Goal: Task Accomplishment & Management: Manage account settings

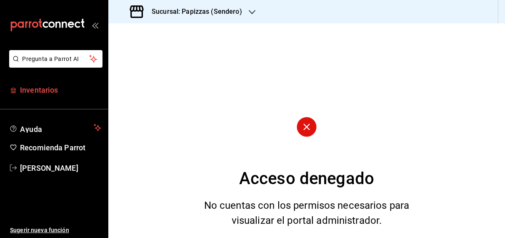
click at [33, 93] on span "Inventarios" at bounding box center [60, 89] width 81 height 11
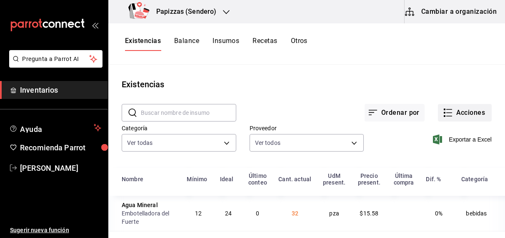
click at [466, 111] on button "Acciones" at bounding box center [465, 113] width 54 height 18
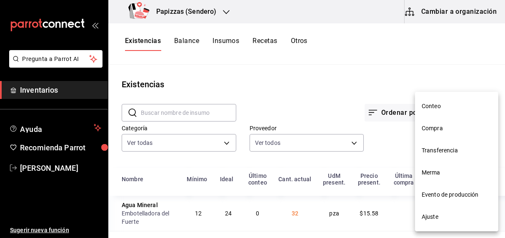
click at [441, 134] on li "Compra" at bounding box center [456, 128] width 83 height 22
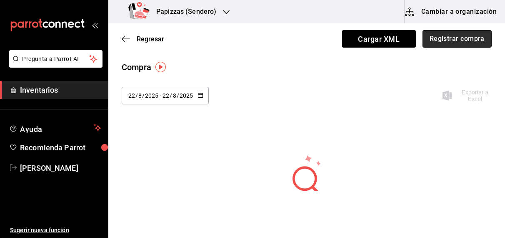
click at [451, 41] on button "Registrar compra" at bounding box center [457, 39] width 69 height 18
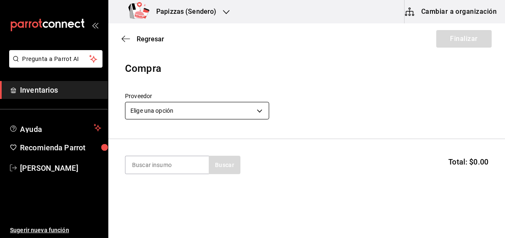
click at [208, 115] on body "Pregunta a Parrot AI Inventarios Ayuda Recomienda Parrot [PERSON_NAME] Sugerir …" at bounding box center [252, 95] width 505 height 191
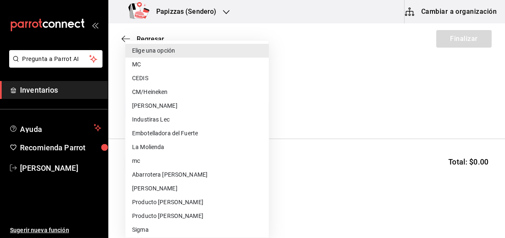
click at [179, 133] on li "Embotelladora del Fuerte" at bounding box center [196, 133] width 143 height 14
type input "2a449e60-1878-40e8-ba60-5a9907f89e6b"
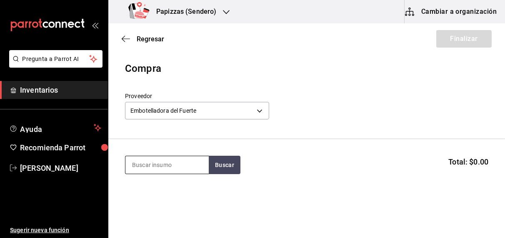
click at [182, 163] on input at bounding box center [166, 165] width 83 height 18
click at [181, 161] on input at bounding box center [166, 165] width 83 height 18
type input "m"
type input "minilata"
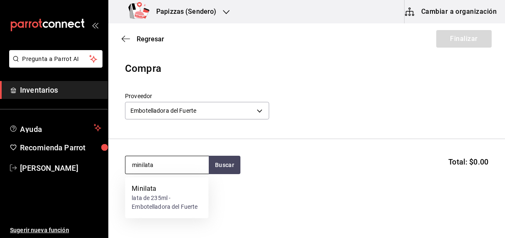
click at [146, 196] on div "lata de 235ml - Embotelladora del Fuerte" at bounding box center [167, 203] width 70 height 18
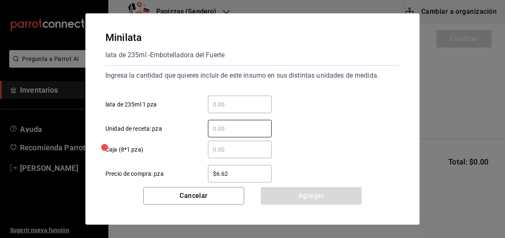
click at [243, 103] on input "​ lata de 235ml 1 pza" at bounding box center [240, 104] width 64 height 10
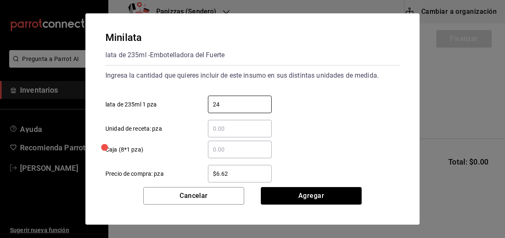
type input "24"
type input "$8.93"
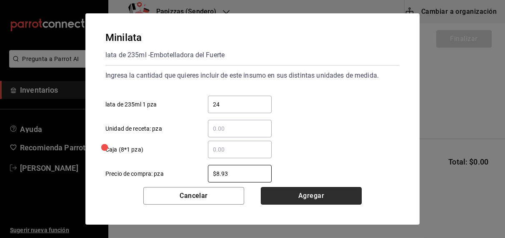
click at [333, 197] on button "Agregar" at bounding box center [311, 196] width 101 height 18
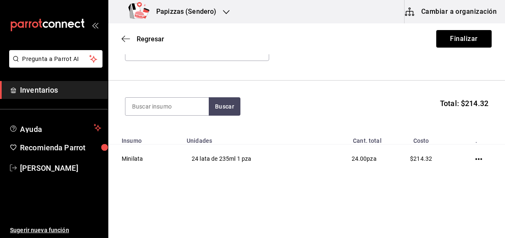
scroll to position [67, 0]
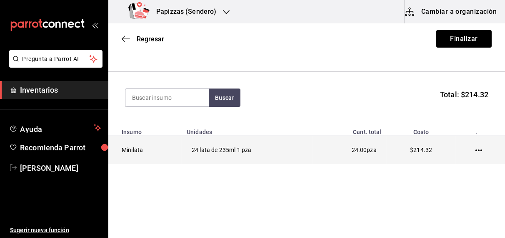
click at [476, 148] on icon "button" at bounding box center [479, 150] width 7 height 7
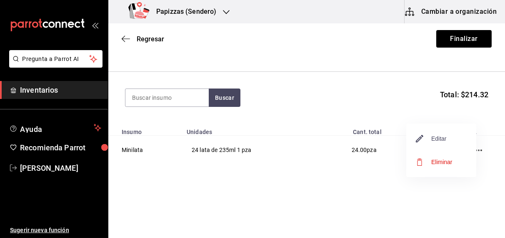
click at [445, 138] on span "Editar" at bounding box center [431, 138] width 30 height 10
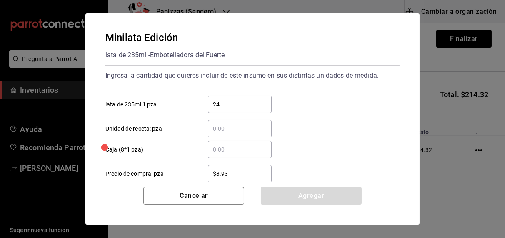
click at [246, 174] on input "$8.93" at bounding box center [240, 173] width 64 height 10
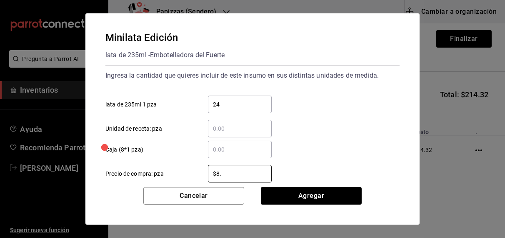
type input "$8"
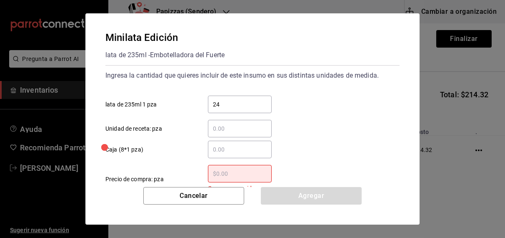
click at [215, 147] on input "​ Caja (8*1 pza)" at bounding box center [240, 149] width 64 height 10
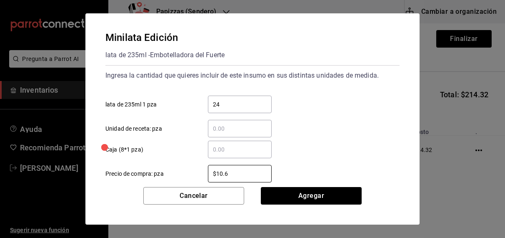
type input "$10.68"
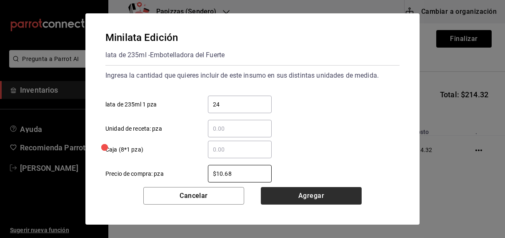
click at [336, 192] on button "Agregar" at bounding box center [311, 196] width 101 height 18
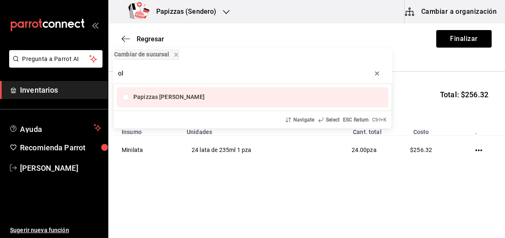
type input "ol"
click at [377, 74] on icon "progress bar" at bounding box center [377, 73] width 7 height 7
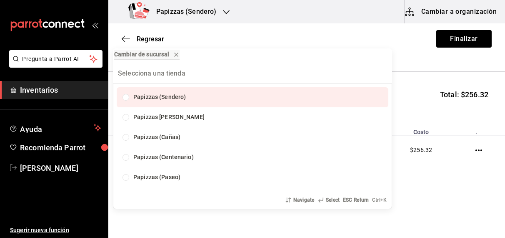
click at [431, 63] on div "Cambiar de sucursal Papizzas (Sendero) Papizzas [PERSON_NAME] Papizzas (Cañas) …" at bounding box center [252, 119] width 505 height 238
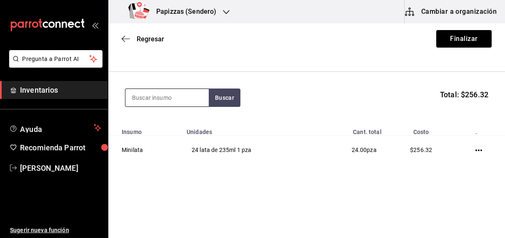
click at [189, 95] on input at bounding box center [166, 98] width 83 height 18
type input "cola lata"
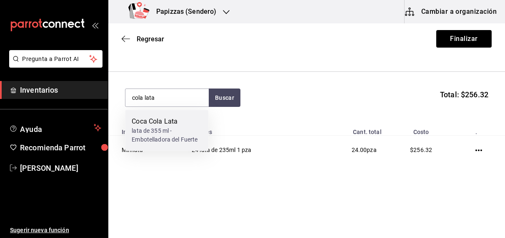
click at [175, 126] on div "Coca Cola Lata" at bounding box center [167, 121] width 70 height 10
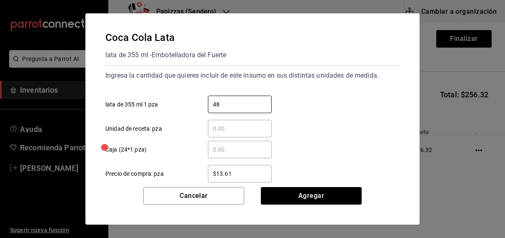
type input "48"
type input "$16.75"
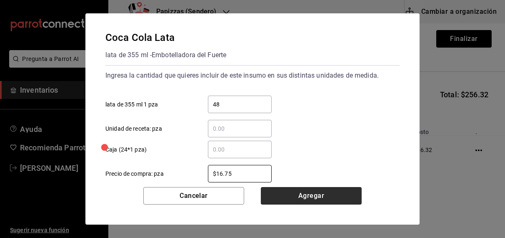
click at [312, 196] on button "Agregar" at bounding box center [311, 196] width 101 height 18
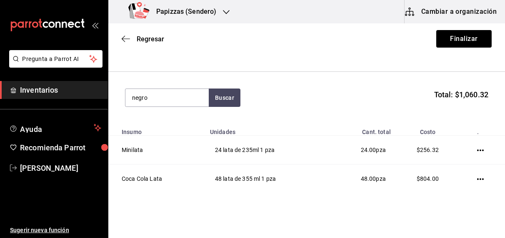
type input "negro"
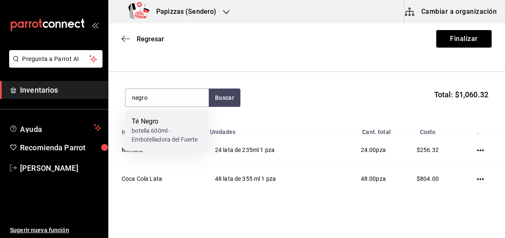
click at [158, 128] on div "botella 600ml - Embotelladora del Fuerte" at bounding box center [167, 135] width 70 height 18
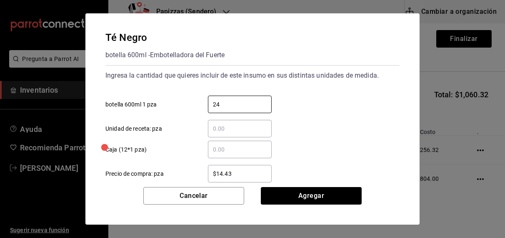
type input "24"
type input "$16.75"
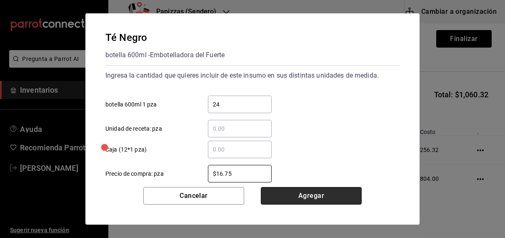
click at [311, 195] on button "Agregar" at bounding box center [311, 196] width 101 height 18
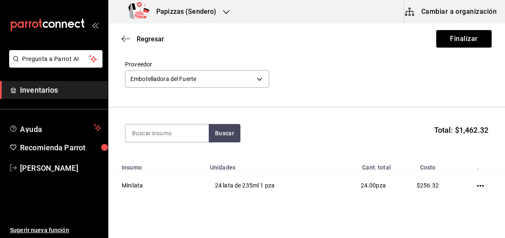
scroll to position [0, 0]
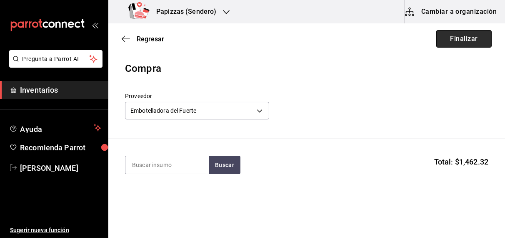
click at [465, 40] on button "Finalizar" at bounding box center [463, 39] width 55 height 18
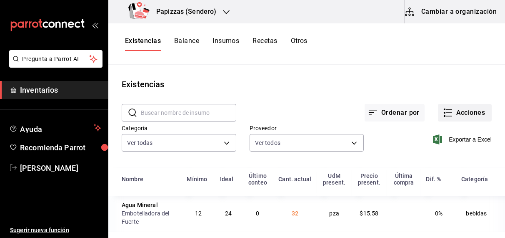
click at [462, 109] on button "Acciones" at bounding box center [465, 113] width 54 height 18
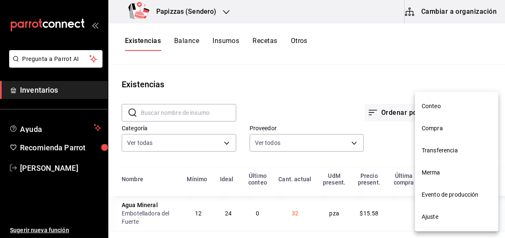
click at [436, 128] on span "Compra" at bounding box center [457, 128] width 70 height 9
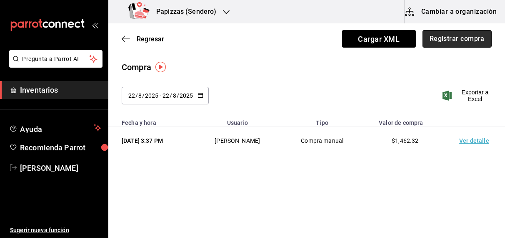
click at [456, 40] on button "Registrar compra" at bounding box center [457, 39] width 69 height 18
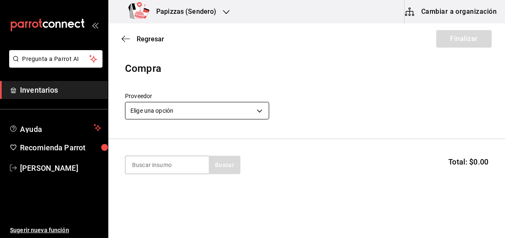
click at [244, 108] on body "Pregunta a Parrot AI Inventarios Ayuda Recomienda Parrot [PERSON_NAME] Sugerir …" at bounding box center [252, 95] width 505 height 191
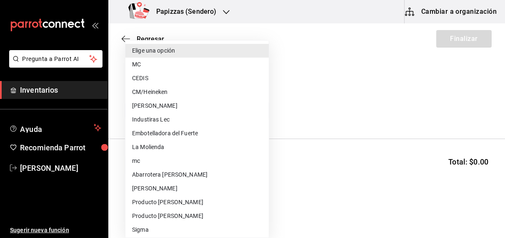
click at [193, 134] on li "Embotelladora del Fuerte" at bounding box center [196, 133] width 143 height 14
type input "2a449e60-1878-40e8-ba60-5a9907f89e6b"
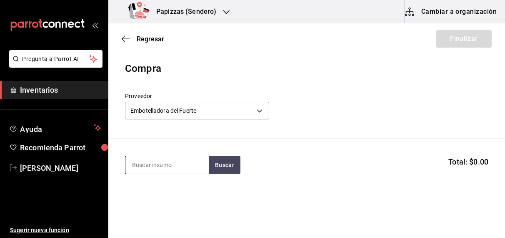
click at [173, 165] on input at bounding box center [166, 165] width 83 height 18
type input "cola lata"
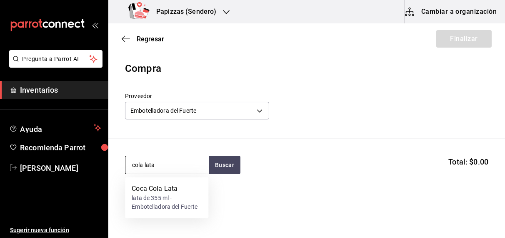
click at [157, 200] on div "lata de 355 ml - Embotelladora del Fuerte" at bounding box center [167, 203] width 70 height 18
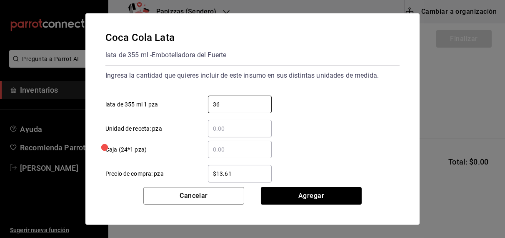
type input "36"
type input "$16.75"
click button "Agregar" at bounding box center [311, 196] width 101 height 18
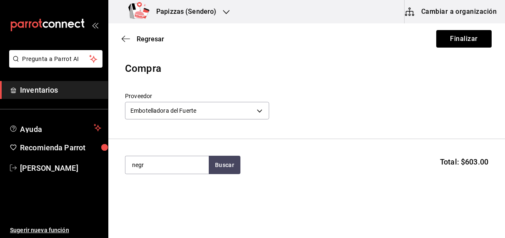
type input "negro"
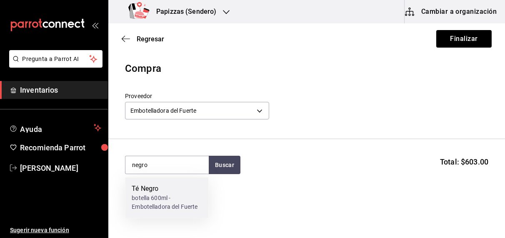
click at [167, 203] on div "botella 600ml - Embotelladora del Fuerte" at bounding box center [167, 203] width 70 height 18
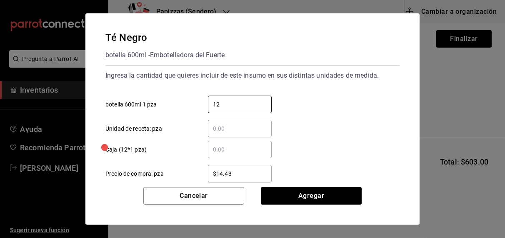
type input "12"
type input "$16.75"
click button "Agregar" at bounding box center [311, 196] width 101 height 18
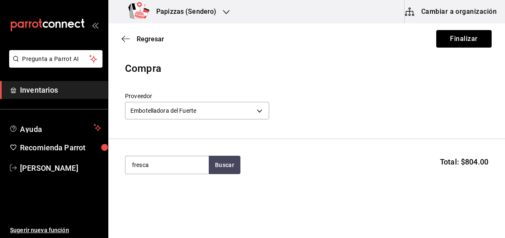
type input "fresca"
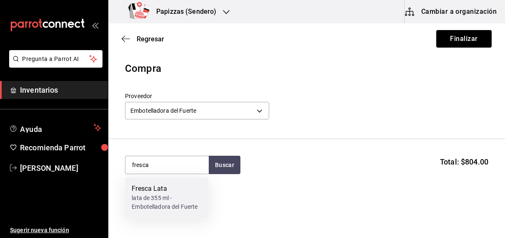
click at [170, 195] on div "lata de 355 ml - Embotelladora del Fuerte" at bounding box center [167, 203] width 70 height 18
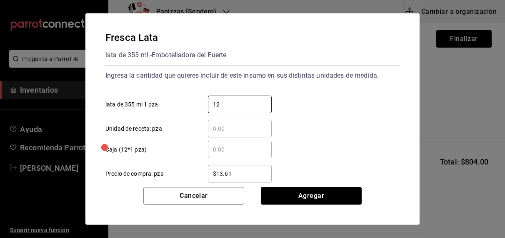
type input "12"
type input "$16.75"
click button "Agregar" at bounding box center [311, 196] width 101 height 18
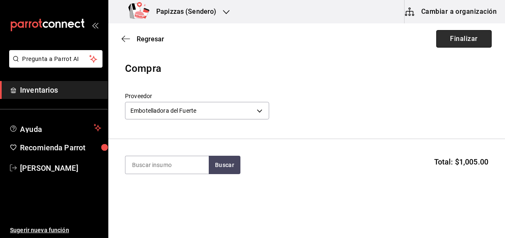
click at [463, 37] on button "Finalizar" at bounding box center [463, 39] width 55 height 18
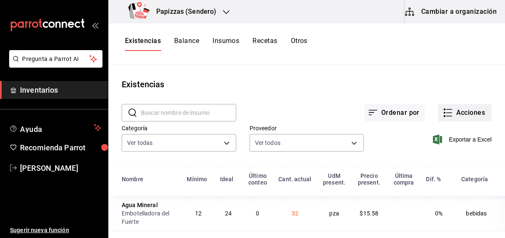
click at [475, 113] on button "Acciones" at bounding box center [465, 113] width 54 height 18
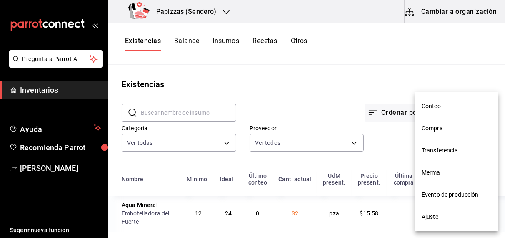
click at [429, 218] on span "Ajuste" at bounding box center [457, 216] width 70 height 9
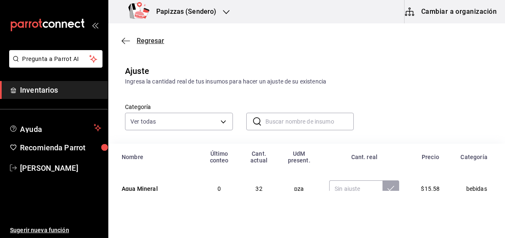
click at [155, 41] on span "Regresar" at bounding box center [151, 41] width 28 height 8
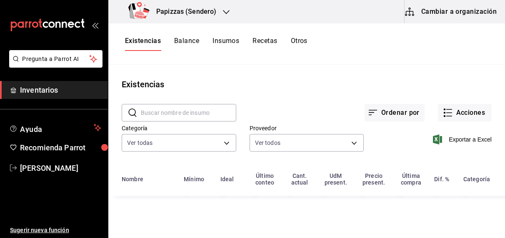
click at [150, 48] on button "Existencias" at bounding box center [143, 44] width 36 height 14
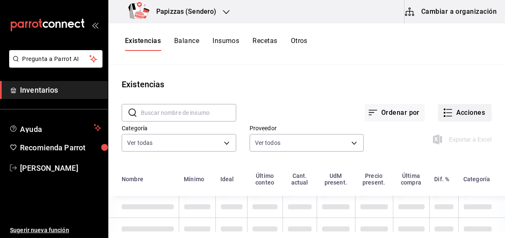
click at [464, 115] on button "Acciones" at bounding box center [465, 113] width 54 height 18
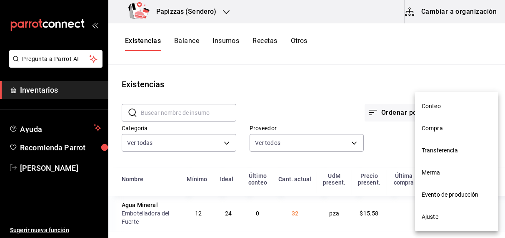
click at [436, 178] on li "Merma" at bounding box center [456, 172] width 83 height 22
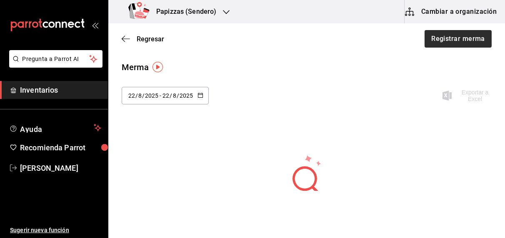
click at [454, 41] on button "Registrar merma" at bounding box center [458, 39] width 67 height 18
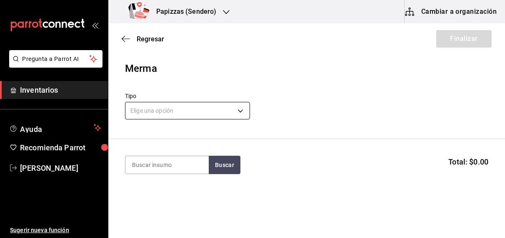
click at [178, 110] on body "Pregunta a Parrot AI Inventarios Ayuda Recomienda Parrot [PERSON_NAME] Sugerir …" at bounding box center [252, 95] width 505 height 191
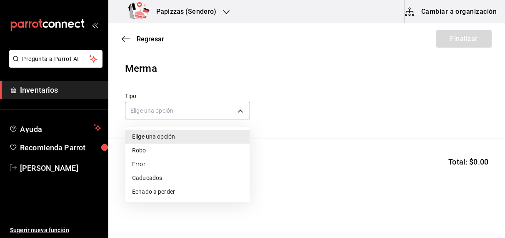
click at [154, 198] on li "Echado a perder" at bounding box center [187, 192] width 124 height 14
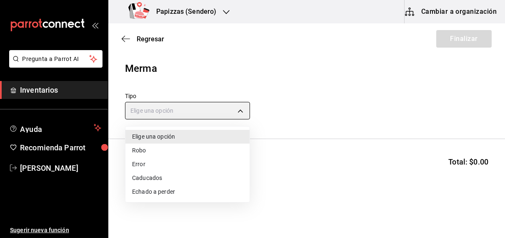
type input "SPOILED"
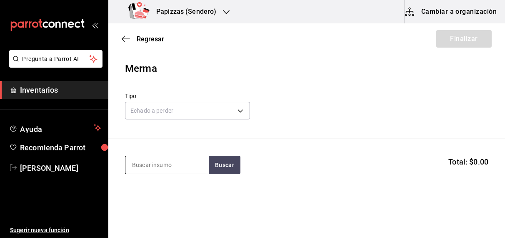
click at [182, 166] on input at bounding box center [166, 165] width 83 height 18
type input "aceite"
click at [222, 172] on button "Buscar" at bounding box center [225, 165] width 32 height 18
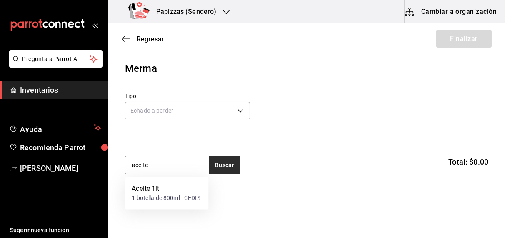
click at [166, 196] on div "1 botella de 800ml - CEDIS" at bounding box center [166, 198] width 68 height 9
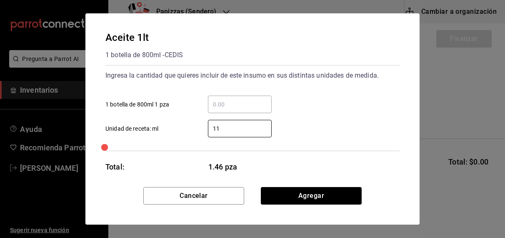
type input "1"
type input "2"
type input "361.25"
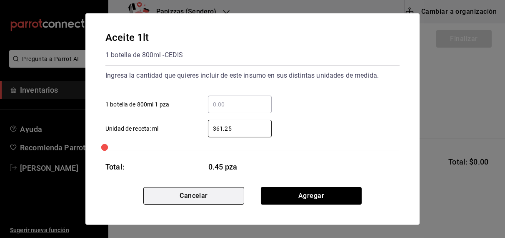
click at [218, 197] on button "Cancelar" at bounding box center [193, 196] width 101 height 18
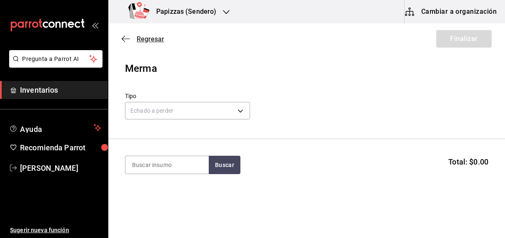
click at [142, 38] on span "Regresar" at bounding box center [151, 39] width 28 height 8
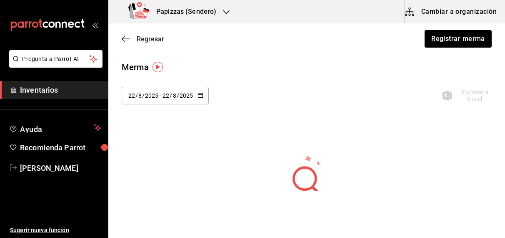
click at [152, 43] on span "Regresar" at bounding box center [151, 39] width 28 height 8
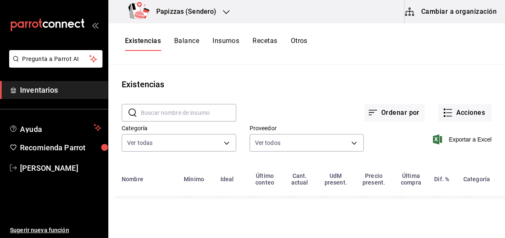
click at [147, 48] on button "Existencias" at bounding box center [143, 44] width 36 height 14
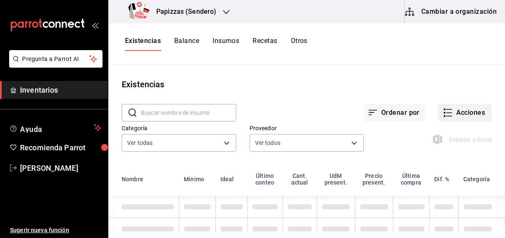
click at [475, 108] on button "Acciones" at bounding box center [465, 113] width 54 height 18
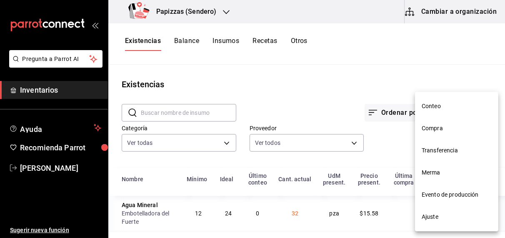
click at [439, 217] on span "Ajuste" at bounding box center [457, 216] width 70 height 9
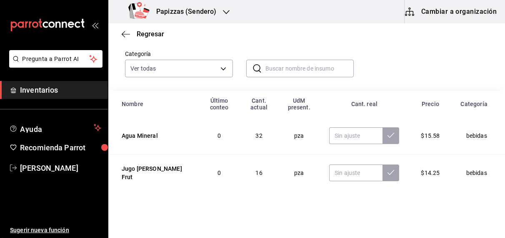
scroll to position [62, 0]
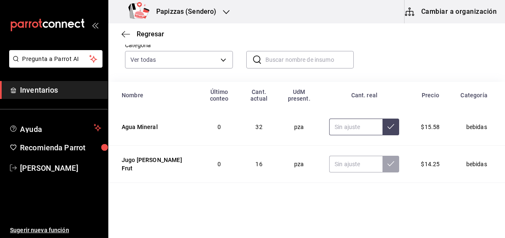
click at [346, 130] on input "text" at bounding box center [355, 126] width 53 height 17
type input "31.00"
click at [336, 162] on input "text" at bounding box center [355, 164] width 53 height 17
type input "15.00"
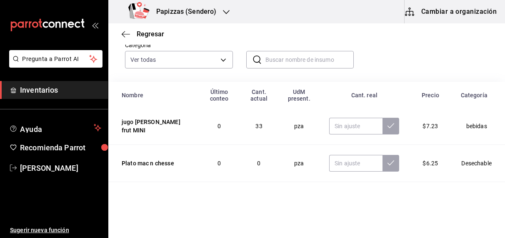
scroll to position [65, 0]
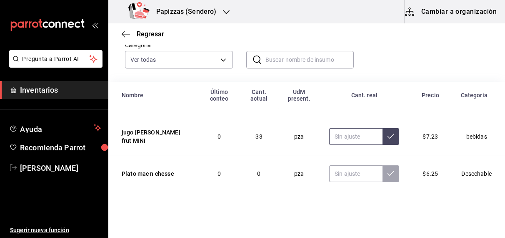
click at [346, 139] on input "text" at bounding box center [355, 136] width 53 height 17
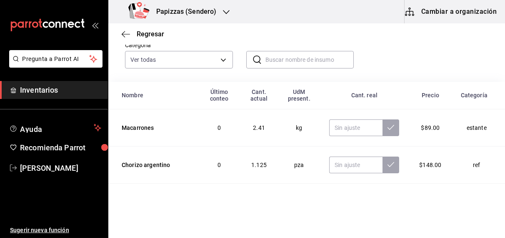
scroll to position [138, 0]
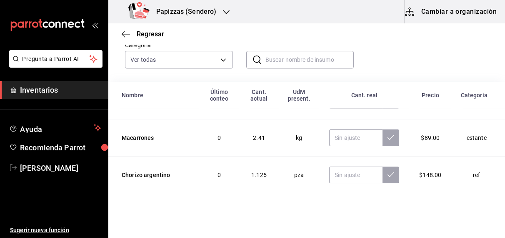
type input "34.00"
click at [346, 139] on input "text" at bounding box center [355, 137] width 53 height 17
type input "2.26"
click at [337, 174] on input "text" at bounding box center [355, 174] width 53 height 17
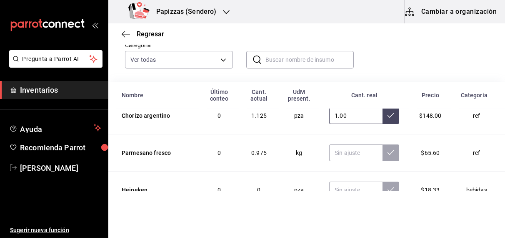
scroll to position [201, 0]
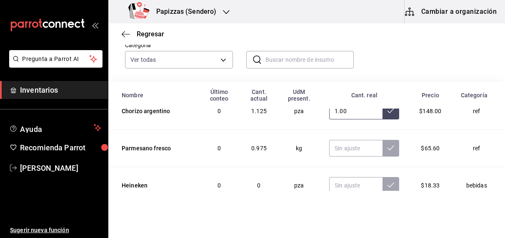
type input "1.00"
click at [330, 149] on input "text" at bounding box center [355, 148] width 53 height 17
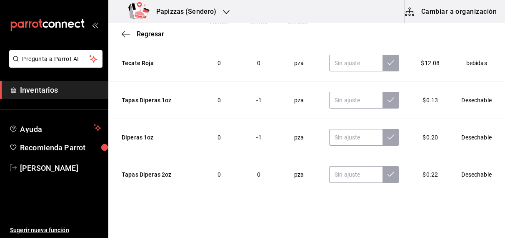
scroll to position [474, 0]
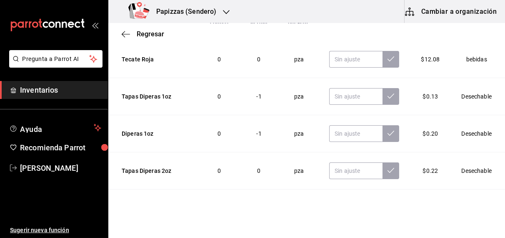
type input "1.00"
click at [336, 94] on input "text" at bounding box center [355, 96] width 53 height 17
type input "0.00"
click at [340, 133] on input "text" at bounding box center [355, 133] width 53 height 17
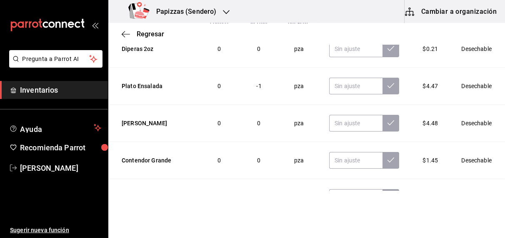
scroll to position [635, 0]
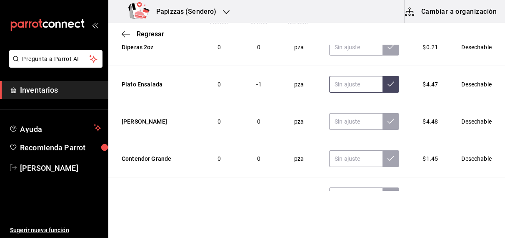
type input "0.00"
click at [337, 85] on input "text" at bounding box center [355, 84] width 53 height 17
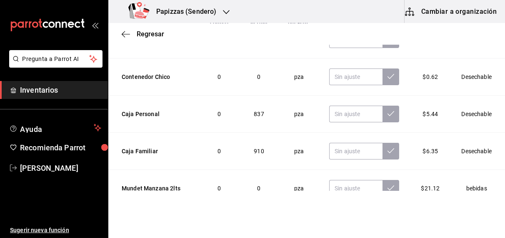
scroll to position [755, 0]
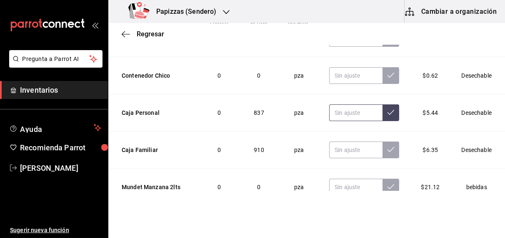
type input "0.00"
click at [346, 112] on input "text" at bounding box center [355, 112] width 53 height 17
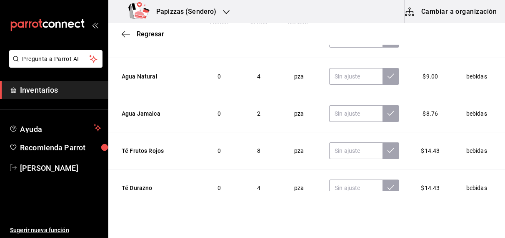
scroll to position [1052, 0]
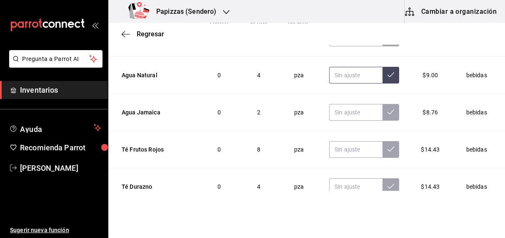
click at [352, 72] on input "text" at bounding box center [355, 75] width 53 height 17
type input "4.00"
click at [335, 109] on input "text" at bounding box center [355, 112] width 53 height 17
type input "2.00"
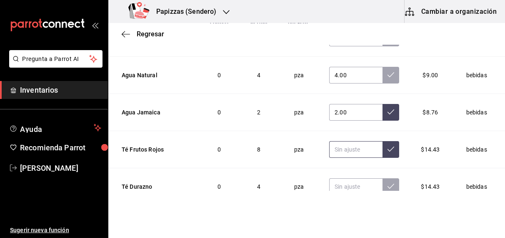
click at [338, 147] on input "text" at bounding box center [355, 149] width 53 height 17
type input "5.00"
click at [342, 186] on input "text" at bounding box center [355, 186] width 53 height 17
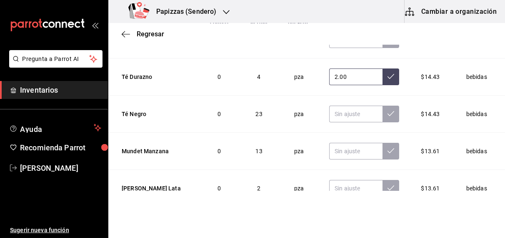
scroll to position [1165, 0]
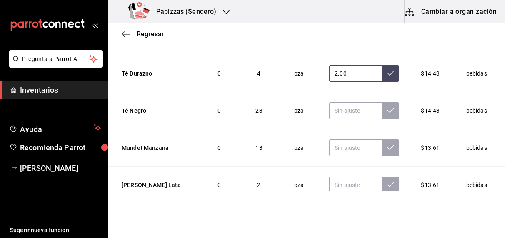
type input "2.00"
click at [336, 108] on input "text" at bounding box center [355, 110] width 53 height 17
type input "26.00"
click at [343, 145] on input "text" at bounding box center [355, 147] width 53 height 17
type input "13.00"
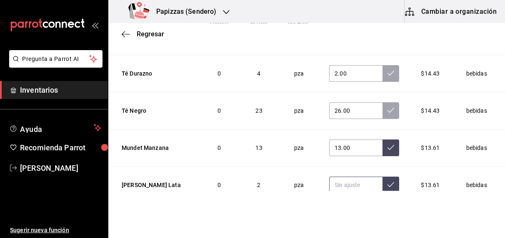
click at [351, 183] on input "text" at bounding box center [355, 184] width 53 height 17
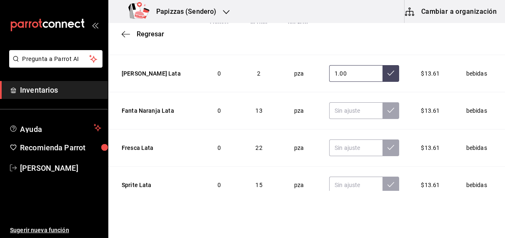
scroll to position [1282, 0]
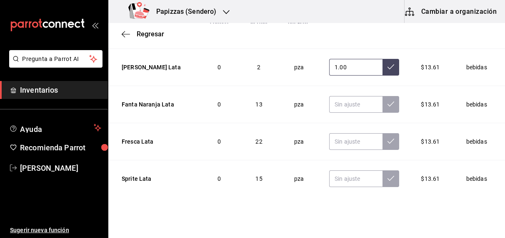
type input "1.00"
click at [339, 98] on input "text" at bounding box center [355, 104] width 53 height 17
type input "11.00"
click at [345, 139] on input "text" at bounding box center [355, 141] width 53 height 17
type input "22.00"
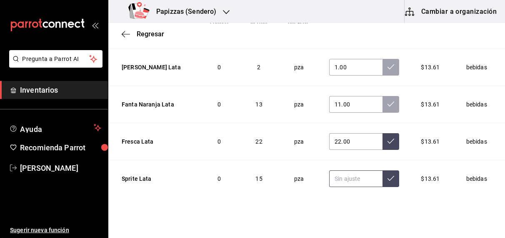
click at [336, 174] on input "text" at bounding box center [355, 178] width 53 height 17
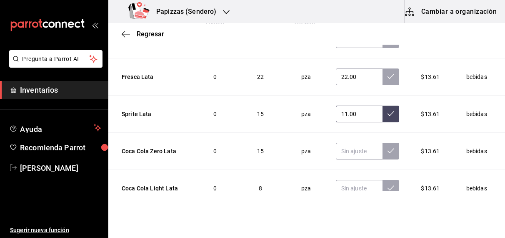
scroll to position [1363, 0]
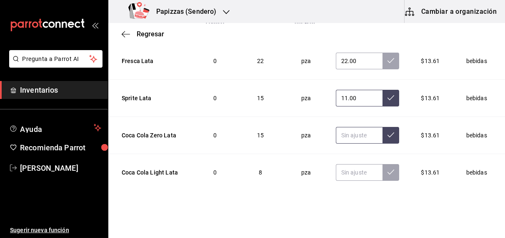
type input "11.00"
click at [336, 130] on input "text" at bounding box center [359, 135] width 47 height 17
type input "15.00"
click at [339, 166] on input "text" at bounding box center [359, 172] width 47 height 17
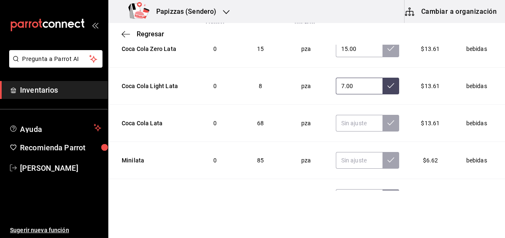
scroll to position [1458, 0]
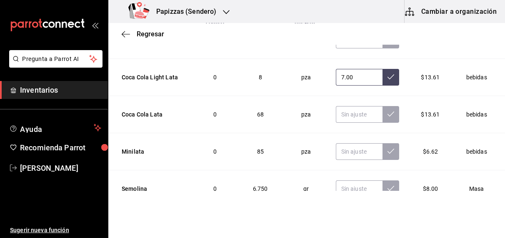
type input "7.00"
click at [337, 111] on input "text" at bounding box center [359, 114] width 47 height 17
type input "77.00"
click at [353, 146] on input "text" at bounding box center [359, 151] width 47 height 17
type input "92.00"
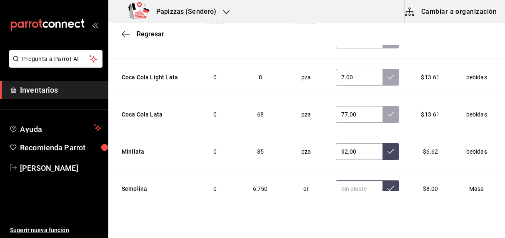
click at [344, 184] on input "text" at bounding box center [359, 188] width 47 height 17
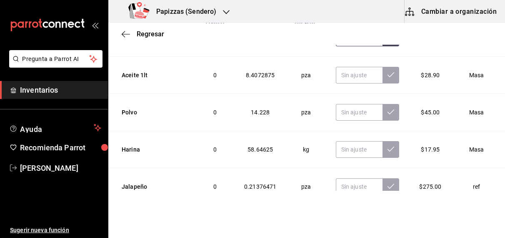
scroll to position [1609, 0]
type input "6700.00"
click at [347, 67] on input "text" at bounding box center [359, 74] width 47 height 17
type input "9.98"
click at [339, 107] on input "text" at bounding box center [359, 111] width 47 height 17
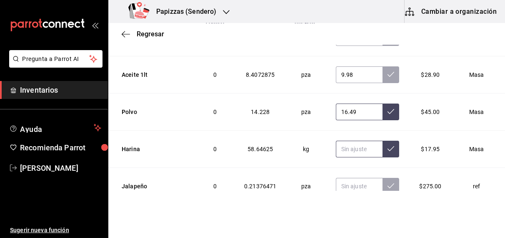
type input "16.49"
click at [336, 143] on input "text" at bounding box center [359, 148] width 47 height 17
type input "63.61"
click at [339, 182] on input "text" at bounding box center [359, 186] width 47 height 17
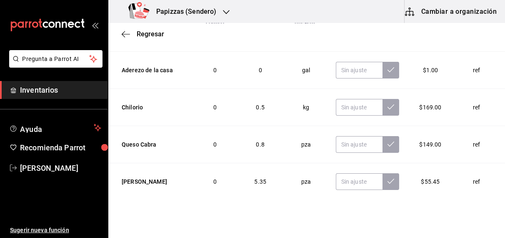
scroll to position [1949, 0]
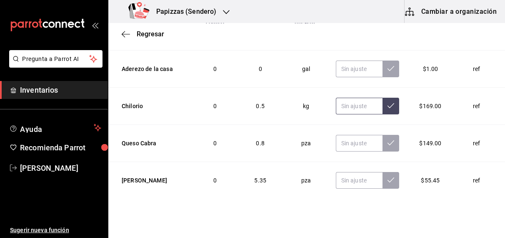
click at [346, 99] on input "text" at bounding box center [359, 106] width 47 height 17
type input "0.20"
type input "1.00"
click at [346, 135] on input "text" at bounding box center [359, 143] width 47 height 17
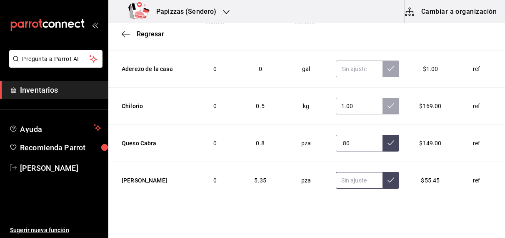
click at [344, 172] on input "text" at bounding box center [359, 180] width 47 height 17
type input "0.80"
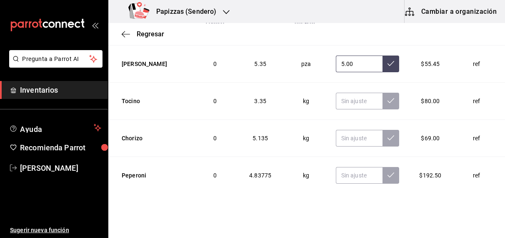
scroll to position [2065, 0]
type input "5.00"
click at [340, 95] on input "text" at bounding box center [359, 101] width 47 height 17
type input "4.53"
click at [346, 130] on input "text" at bounding box center [359, 138] width 47 height 17
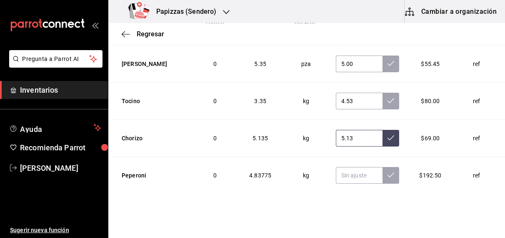
type input "5.13"
click at [343, 167] on input "text" at bounding box center [359, 175] width 47 height 17
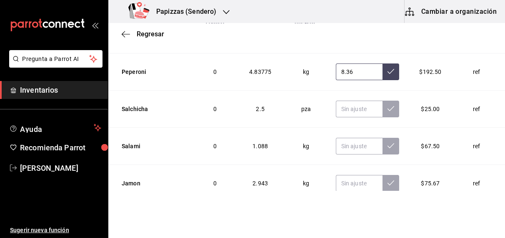
scroll to position [2170, 0]
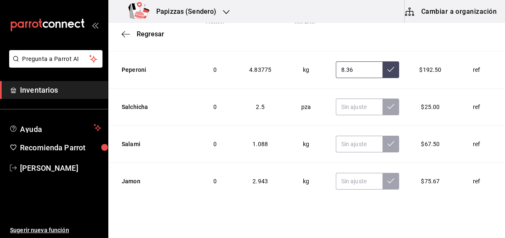
type input "8.36"
click at [337, 100] on input "text" at bounding box center [359, 106] width 47 height 17
type input "1.00"
click at [336, 137] on input "text" at bounding box center [359, 143] width 47 height 17
click at [341, 174] on input "text" at bounding box center [359, 181] width 47 height 17
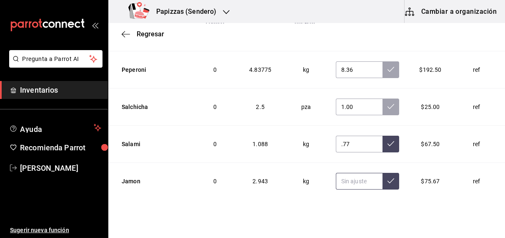
type input "0.77"
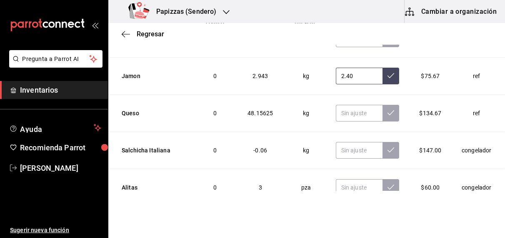
scroll to position [2276, 0]
type input "2.40"
click at [341, 105] on input "text" at bounding box center [359, 112] width 47 height 17
type input "49.08"
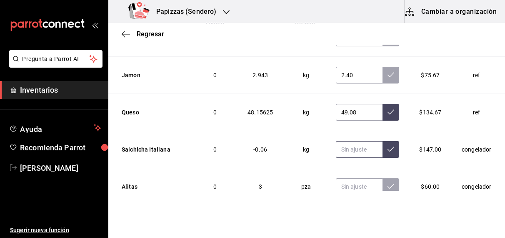
click at [336, 141] on input "text" at bounding box center [359, 149] width 47 height 17
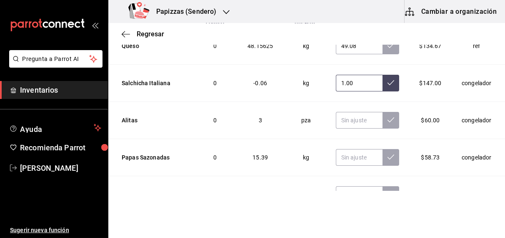
scroll to position [2343, 0]
type input "1.00"
click at [345, 112] on input "text" at bounding box center [359, 119] width 47 height 17
type input "3.00"
click at [340, 150] on input "text" at bounding box center [359, 156] width 47 height 17
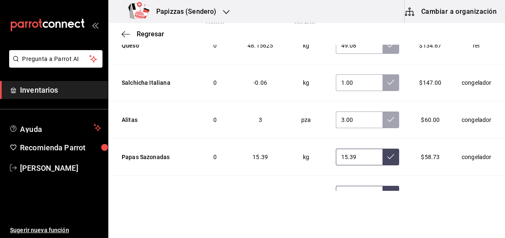
type input "15.39"
click at [350, 187] on input "text" at bounding box center [359, 194] width 47 height 17
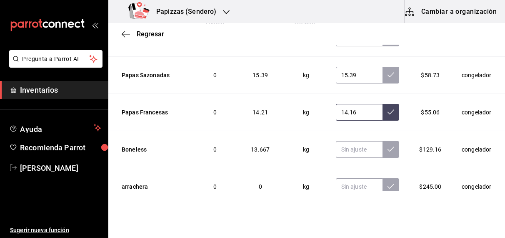
scroll to position [2425, 0]
type input "14.16"
click at [349, 140] on input "text" at bounding box center [359, 148] width 47 height 17
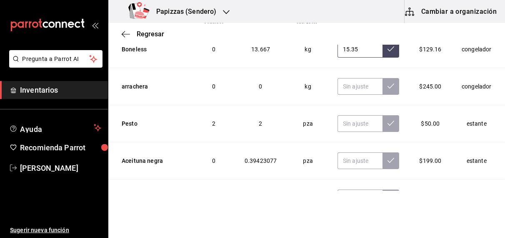
scroll to position [2526, 0]
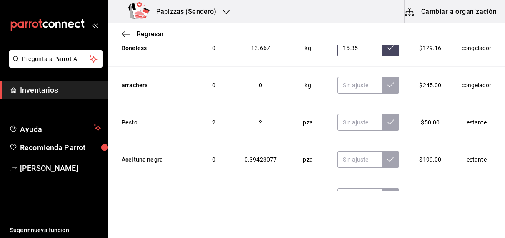
type input "15.35"
click at [349, 152] on input "text" at bounding box center [360, 159] width 45 height 17
click at [344, 188] on input "text" at bounding box center [360, 196] width 45 height 17
click at [356, 151] on input "0.00" at bounding box center [360, 159] width 45 height 17
type input "0.00"
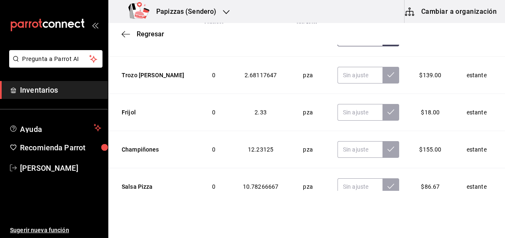
scroll to position [2648, 0]
click at [351, 103] on input "text" at bounding box center [360, 111] width 45 height 17
type input "2.00"
click at [343, 144] on input "text" at bounding box center [360, 148] width 45 height 17
type input "10.05"
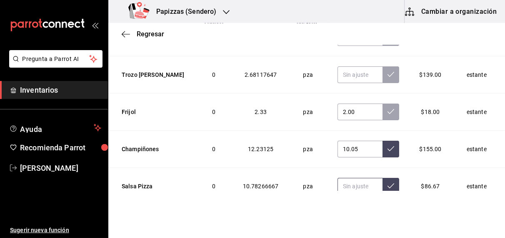
click at [345, 178] on input "text" at bounding box center [360, 186] width 45 height 17
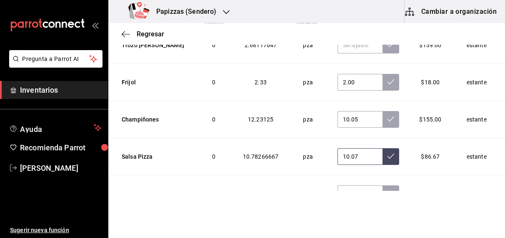
scroll to position [2691, 0]
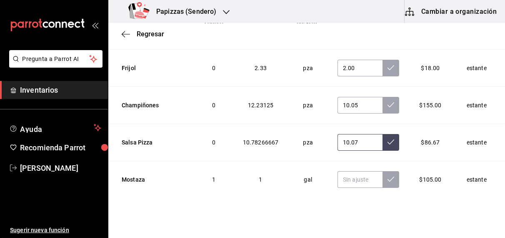
type input "10.07"
click at [345, 171] on input "text" at bounding box center [360, 179] width 45 height 17
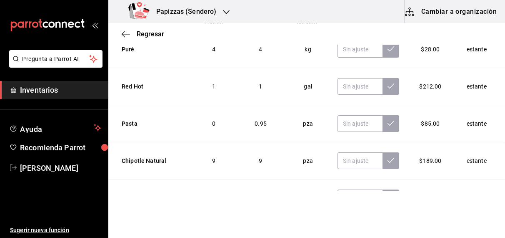
scroll to position [3007, 0]
type input "1.00"
click at [346, 117] on input "text" at bounding box center [360, 123] width 45 height 17
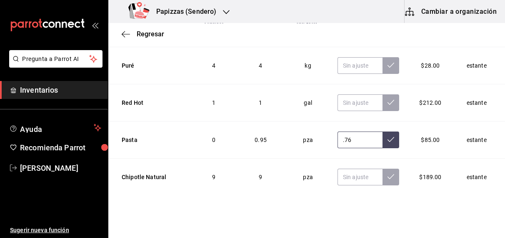
scroll to position [2990, 0]
click at [388, 137] on icon at bounding box center [391, 140] width 7 height 7
type input "0.76"
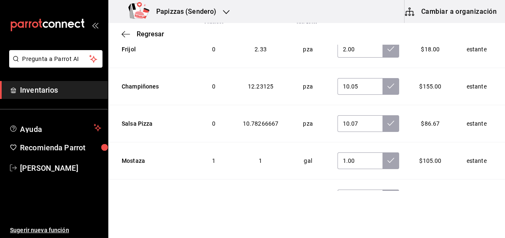
scroll to position [2710, 0]
click at [388, 157] on icon at bounding box center [391, 160] width 7 height 7
click at [388, 120] on icon at bounding box center [391, 123] width 7 height 7
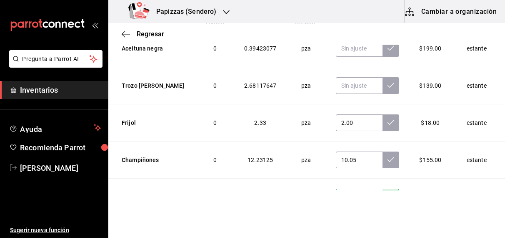
scroll to position [2634, 0]
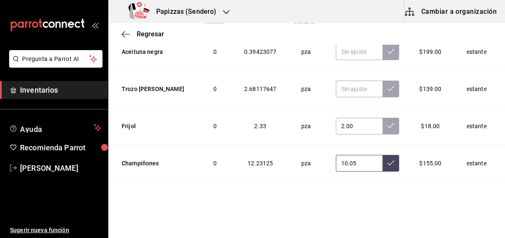
click at [388, 159] on icon at bounding box center [391, 162] width 7 height 7
click at [388, 122] on icon at bounding box center [391, 125] width 7 height 7
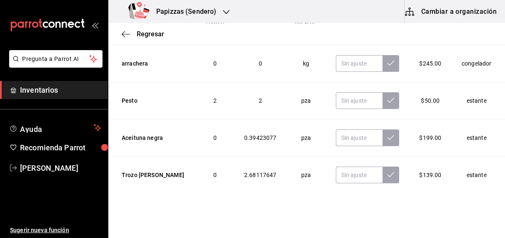
scroll to position [2549, 0]
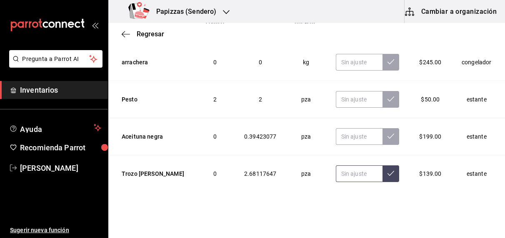
click at [346, 165] on input "text" at bounding box center [359, 173] width 47 height 17
type input "1.55"
click at [383, 168] on button at bounding box center [391, 173] width 17 height 17
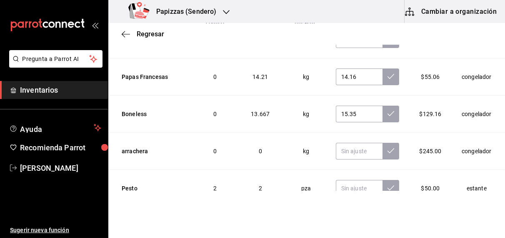
scroll to position [2453, 0]
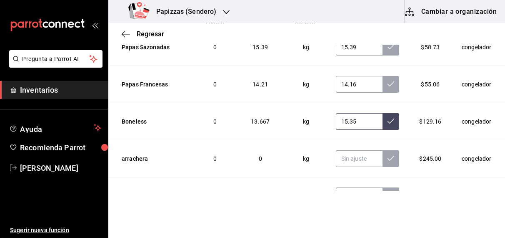
click at [383, 116] on button at bounding box center [391, 121] width 17 height 17
click at [383, 76] on button at bounding box center [391, 84] width 17 height 17
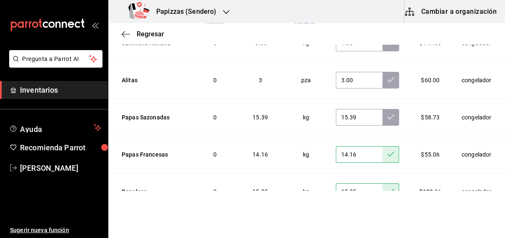
scroll to position [2380, 0]
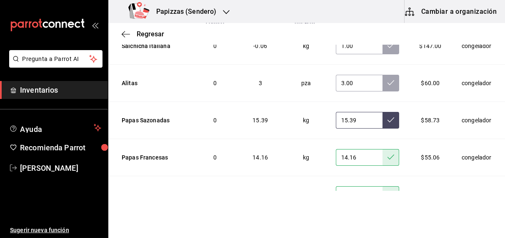
click at [388, 116] on icon at bounding box center [391, 119] width 7 height 7
click at [383, 75] on button at bounding box center [391, 83] width 17 height 17
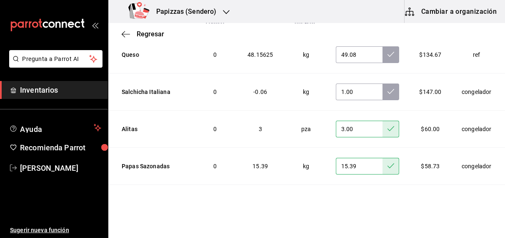
scroll to position [2292, 0]
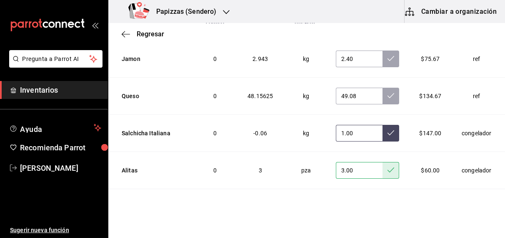
click at [388, 129] on icon at bounding box center [391, 132] width 7 height 7
click at [388, 92] on icon at bounding box center [391, 95] width 7 height 7
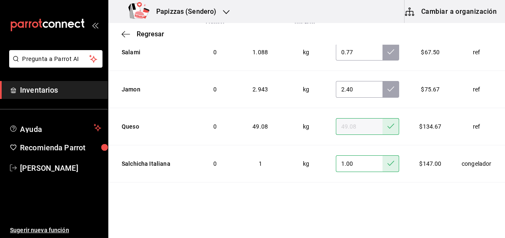
scroll to position [2219, 0]
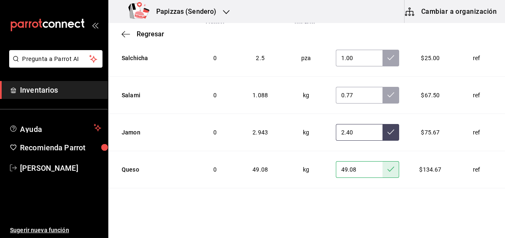
click at [388, 128] on icon at bounding box center [391, 131] width 7 height 7
click at [383, 87] on button at bounding box center [391, 95] width 17 height 17
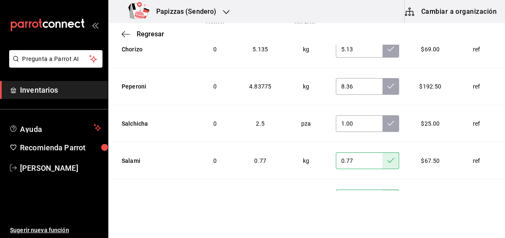
scroll to position [2153, 0]
click at [388, 120] on icon at bounding box center [391, 123] width 7 height 7
click at [388, 83] on icon at bounding box center [391, 86] width 7 height 7
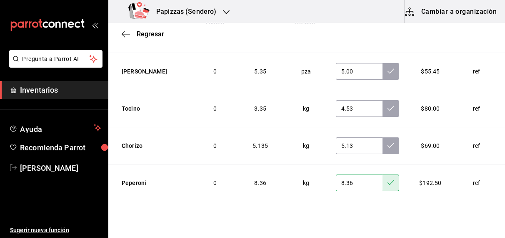
scroll to position [2057, 0]
click at [388, 143] on icon at bounding box center [391, 145] width 7 height 5
click at [388, 105] on icon at bounding box center [391, 108] width 7 height 7
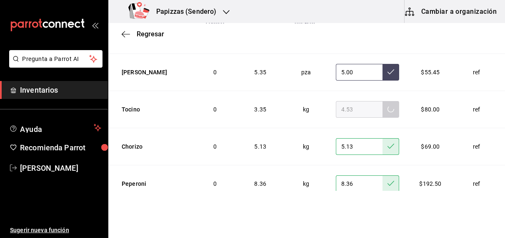
click at [388, 68] on icon at bounding box center [391, 71] width 7 height 7
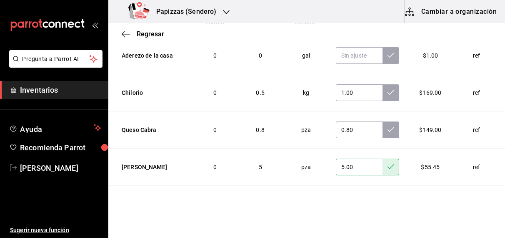
scroll to position [1959, 0]
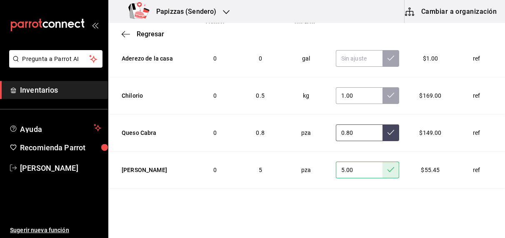
click at [388, 129] on icon at bounding box center [391, 132] width 7 height 7
click at [388, 92] on icon at bounding box center [391, 95] width 7 height 7
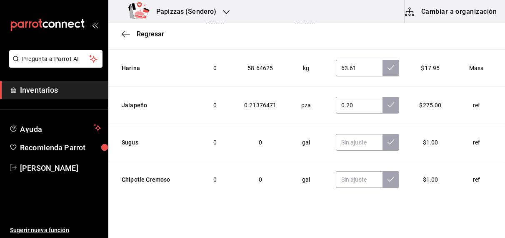
scroll to position [1648, 0]
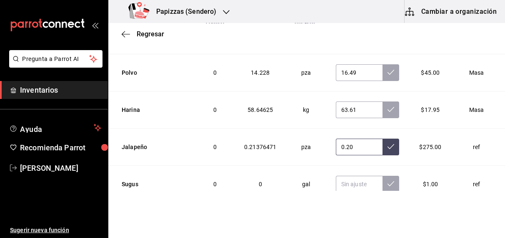
click at [388, 143] on icon at bounding box center [391, 146] width 7 height 7
click at [385, 101] on button at bounding box center [391, 109] width 17 height 17
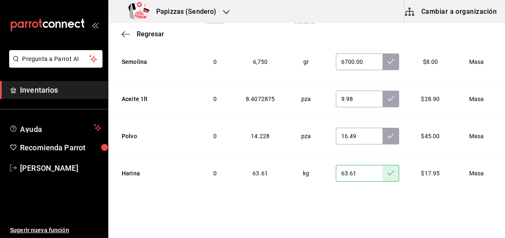
scroll to position [1580, 0]
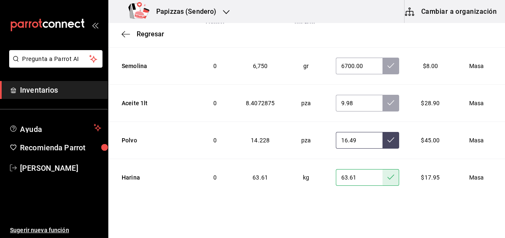
click at [388, 137] on icon at bounding box center [391, 139] width 7 height 5
click at [388, 99] on icon at bounding box center [391, 102] width 7 height 7
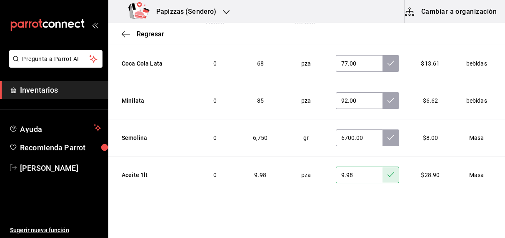
scroll to position [1506, 0]
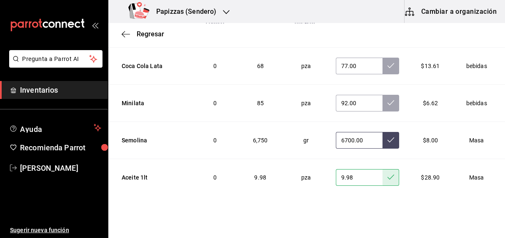
click at [383, 140] on button at bounding box center [391, 140] width 17 height 17
click at [383, 95] on button at bounding box center [391, 103] width 17 height 17
click at [388, 63] on icon at bounding box center [391, 65] width 7 height 5
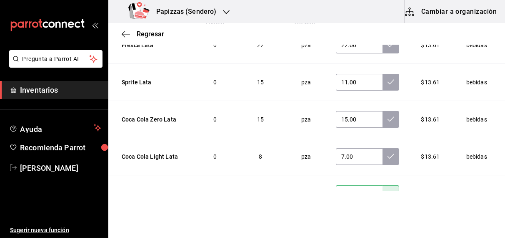
scroll to position [1379, 0]
click at [388, 153] on icon at bounding box center [391, 156] width 7 height 7
click at [388, 116] on icon at bounding box center [391, 118] width 7 height 5
click at [383, 82] on button at bounding box center [391, 82] width 17 height 17
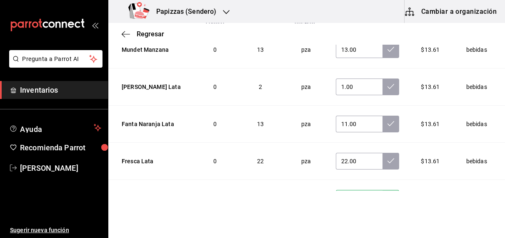
scroll to position [1262, 0]
click at [383, 157] on button at bounding box center [391, 161] width 17 height 17
click at [388, 121] on icon at bounding box center [391, 124] width 7 height 7
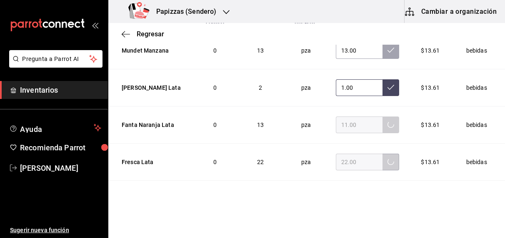
click at [388, 85] on icon at bounding box center [391, 87] width 7 height 7
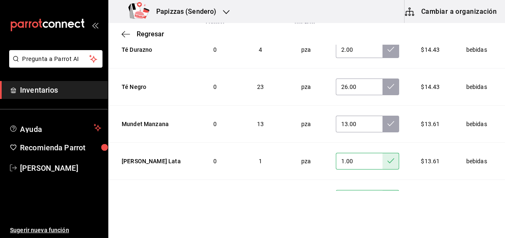
scroll to position [1178, 0]
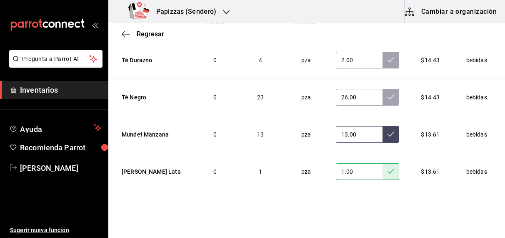
click at [388, 130] on icon at bounding box center [391, 133] width 7 height 7
click at [383, 97] on button at bounding box center [391, 97] width 17 height 17
click at [383, 61] on button at bounding box center [391, 60] width 17 height 17
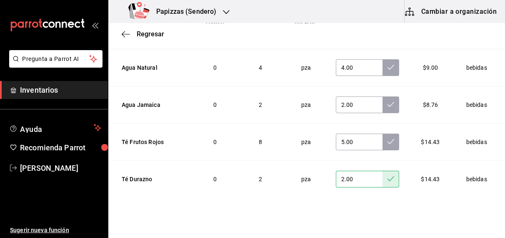
scroll to position [1050, 0]
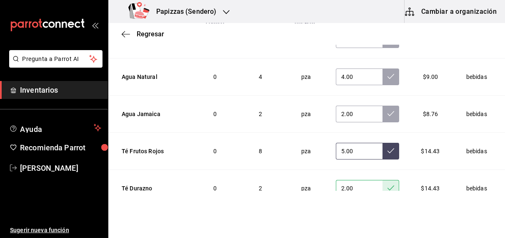
click at [383, 150] on button at bounding box center [391, 151] width 17 height 17
click at [388, 110] on icon at bounding box center [391, 113] width 7 height 7
click at [383, 80] on button at bounding box center [391, 76] width 17 height 17
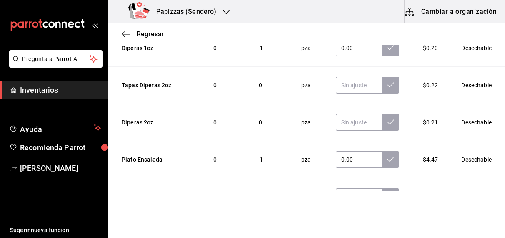
scroll to position [572, 0]
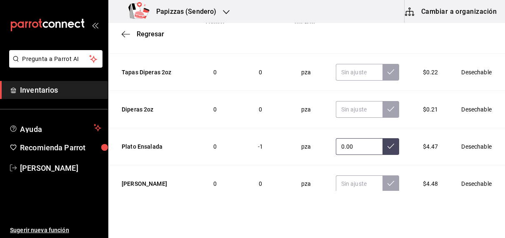
click at [383, 150] on button at bounding box center [391, 146] width 17 height 17
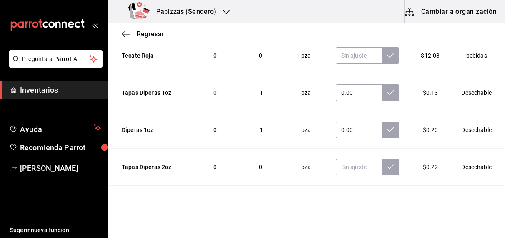
scroll to position [477, 0]
click at [388, 128] on icon at bounding box center [391, 129] width 7 height 7
click at [388, 90] on icon at bounding box center [391, 92] width 7 height 7
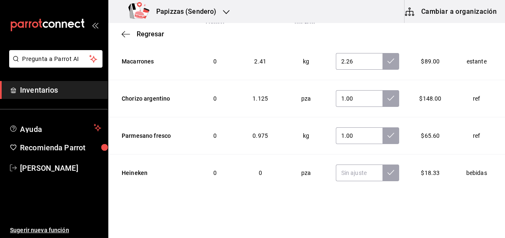
scroll to position [138, 0]
click at [388, 134] on icon at bounding box center [391, 135] width 7 height 7
click at [388, 98] on icon at bounding box center [391, 98] width 7 height 7
click at [388, 60] on icon at bounding box center [391, 61] width 7 height 7
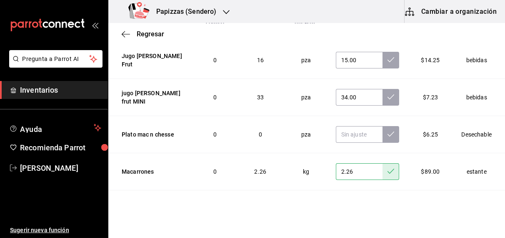
scroll to position [28, 0]
click at [388, 95] on icon at bounding box center [391, 96] width 7 height 7
click at [388, 63] on icon at bounding box center [391, 59] width 7 height 7
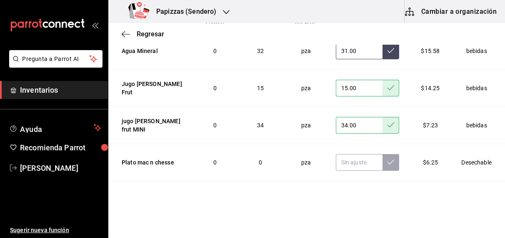
click at [383, 53] on button at bounding box center [391, 51] width 17 height 17
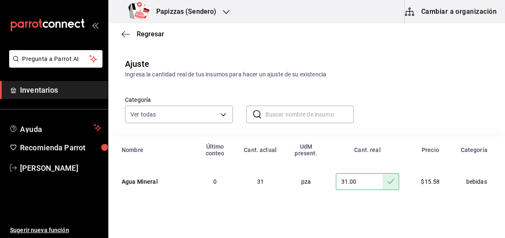
scroll to position [6, 0]
click at [153, 38] on span "Regresar" at bounding box center [151, 34] width 28 height 8
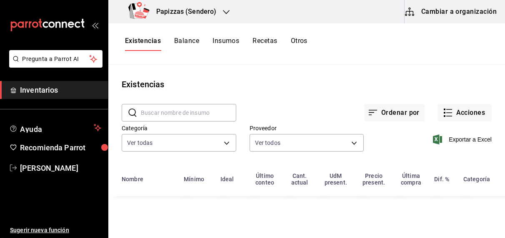
click at [474, 114] on button "Acciones" at bounding box center [465, 113] width 54 height 18
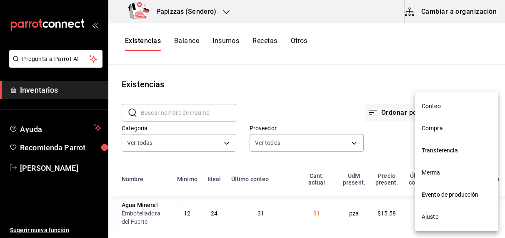
click at [431, 175] on span "Merma" at bounding box center [457, 172] width 70 height 9
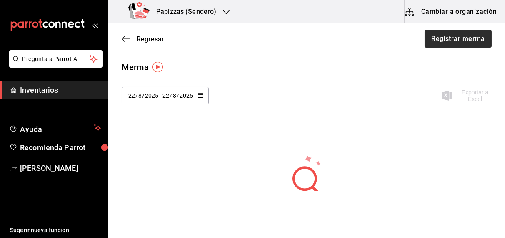
click at [455, 47] on button "Registrar merma" at bounding box center [458, 39] width 67 height 18
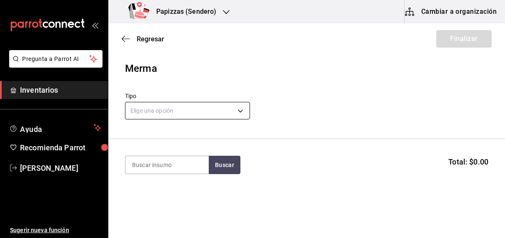
click at [210, 114] on body "Pregunta a Parrot AI Inventarios Ayuda Recomienda Parrot [PERSON_NAME] Sugerir …" at bounding box center [252, 95] width 505 height 191
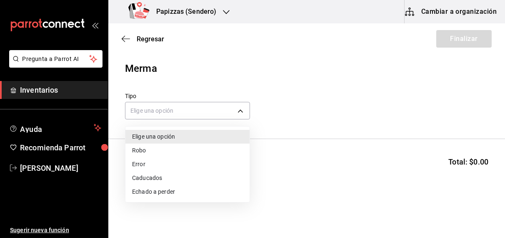
click at [148, 198] on li "Echado a perder" at bounding box center [187, 192] width 124 height 14
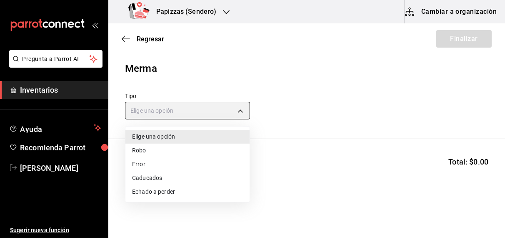
type input "SPOILED"
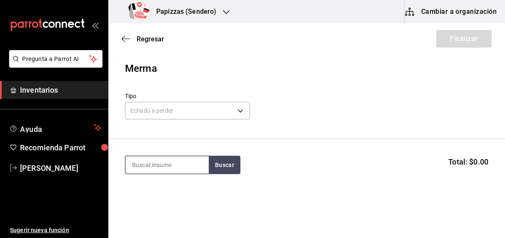
click at [170, 164] on input at bounding box center [166, 165] width 83 height 18
type input "aceite"
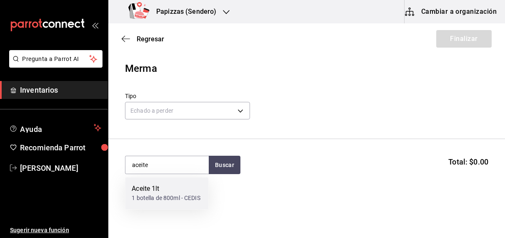
click at [161, 196] on div "1 botella de 800ml - CEDIS" at bounding box center [166, 198] width 68 height 9
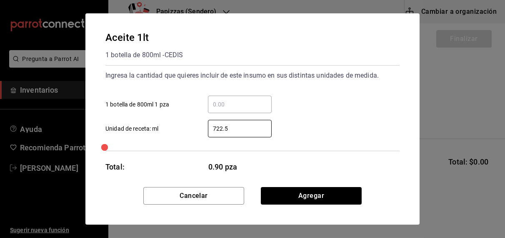
type input "722.50"
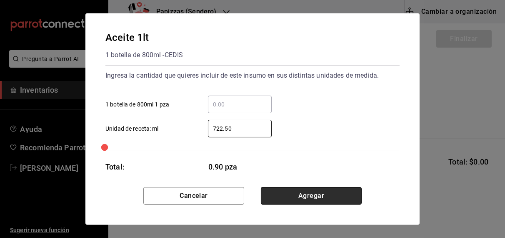
click at [306, 201] on button "Agregar" at bounding box center [311, 196] width 101 height 18
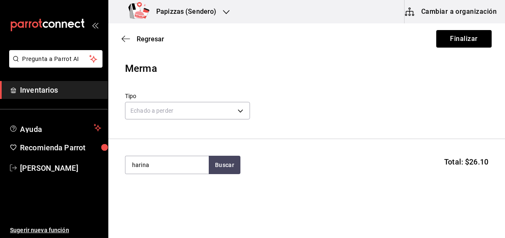
type input "harina"
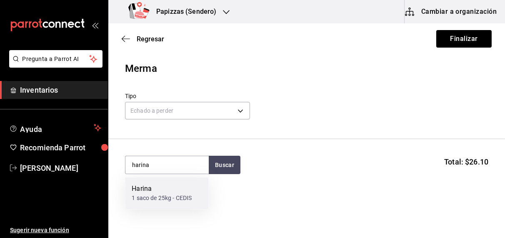
click at [162, 196] on div "1 saco de 25kg - CEDIS" at bounding box center [162, 198] width 60 height 9
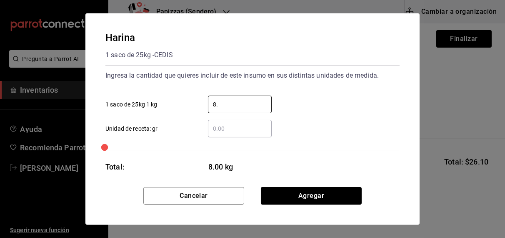
type input "8"
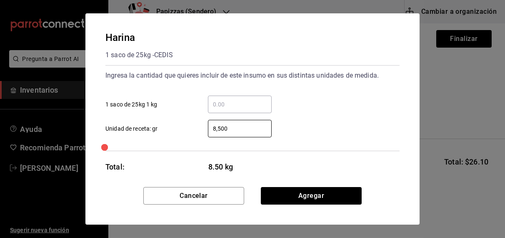
type input "8,500"
click button "Agregar" at bounding box center [311, 196] width 101 height 18
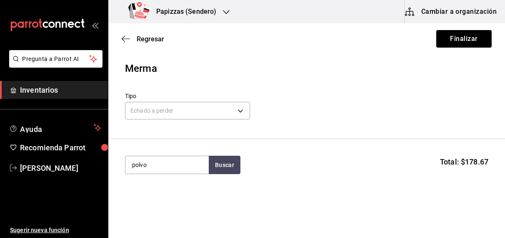
type input "polvo"
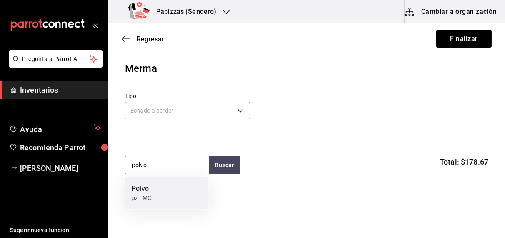
click at [160, 201] on div "Polvo pz - MC" at bounding box center [166, 193] width 83 height 32
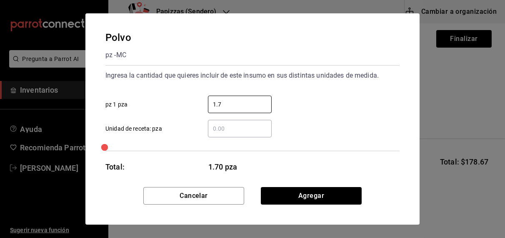
type input "1.70"
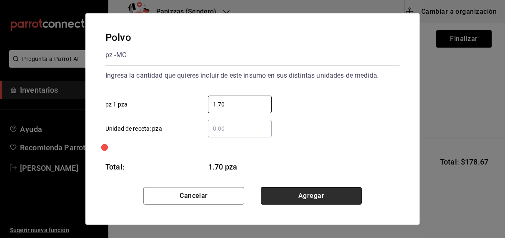
click at [311, 195] on button "Agregar" at bounding box center [311, 196] width 101 height 18
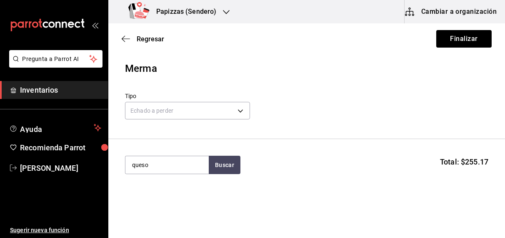
type input "queso"
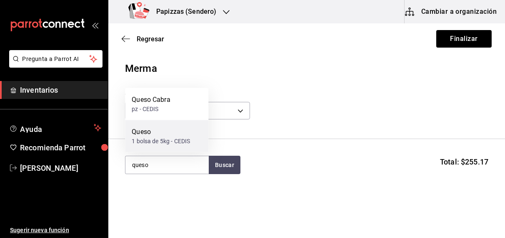
click at [150, 148] on div "Queso 1 bolsa de 5kg - CEDIS" at bounding box center [166, 136] width 83 height 32
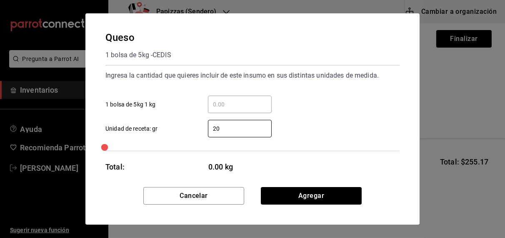
type input "200"
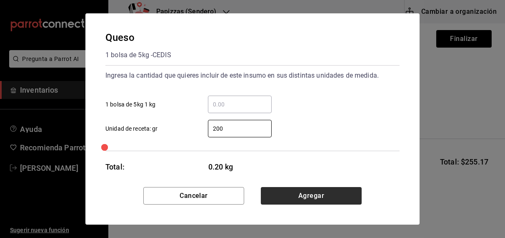
click at [305, 198] on button "Agregar" at bounding box center [311, 196] width 101 height 18
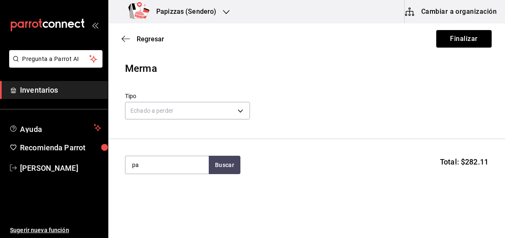
type input "p"
type input "francesa"
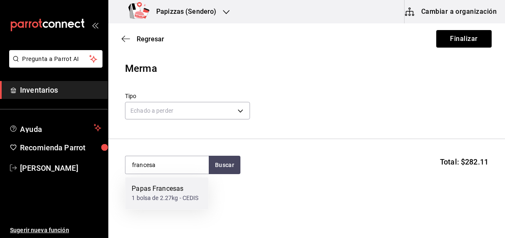
click at [157, 198] on div "1 bolsa de 2.27kg - CEDIS" at bounding box center [165, 198] width 67 height 9
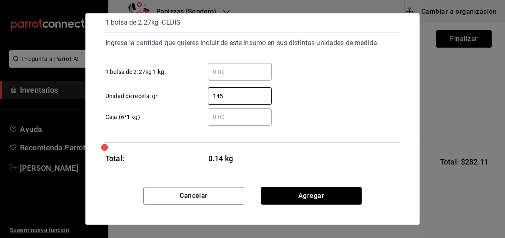
scroll to position [33, 0]
type input "145"
click button "Agregar" at bounding box center [311, 196] width 101 height 18
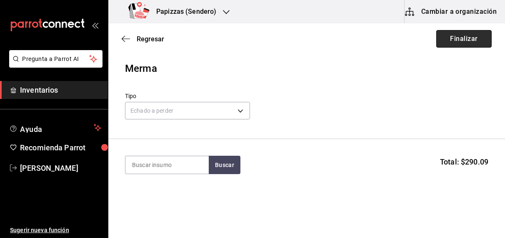
click at [449, 40] on button "Finalizar" at bounding box center [463, 39] width 55 height 18
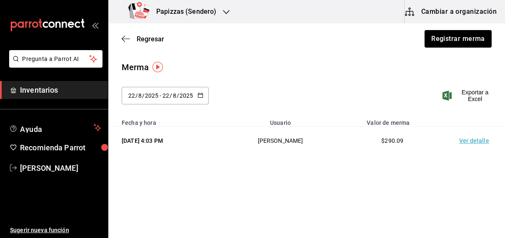
click at [396, 59] on main "Regresar Registrar merma Merma [DATE] [DATE] - [DATE] [DATE] Exportar a Excel F…" at bounding box center [306, 102] width 397 height 158
